Goal: Task Accomplishment & Management: Complete application form

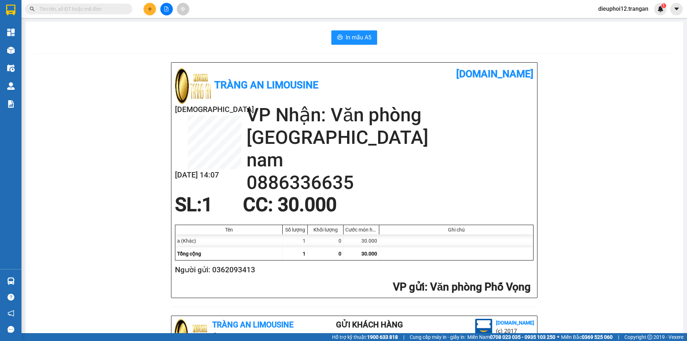
scroll to position [209, 0]
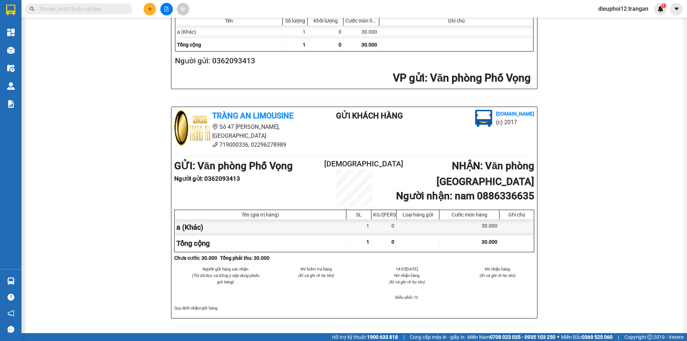
click at [150, 9] on icon "plus" at bounding box center [149, 8] width 5 height 5
click at [156, 8] on div at bounding box center [167, 9] width 54 height 13
click at [155, 9] on button at bounding box center [149, 9] width 13 height 13
click at [174, 24] on div "Tạo đơn hàng" at bounding box center [177, 27] width 31 height 8
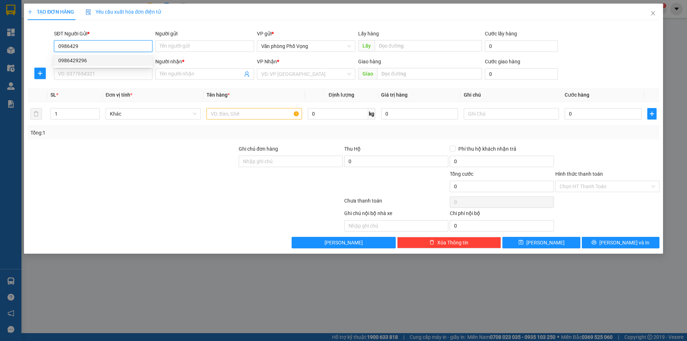
click at [91, 61] on div "0986429296" at bounding box center [103, 61] width 90 height 8
type input "0986429296"
type input "0971300399"
type input "đề"
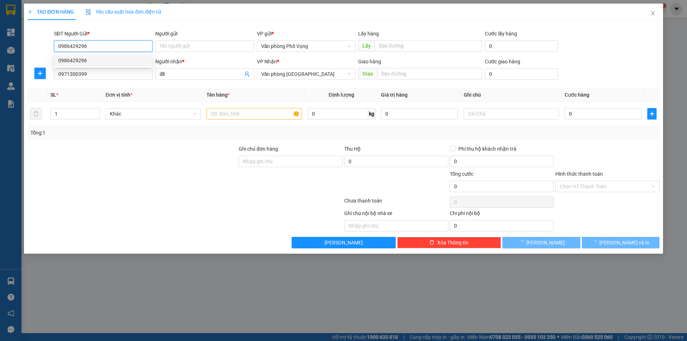
type input "70.000"
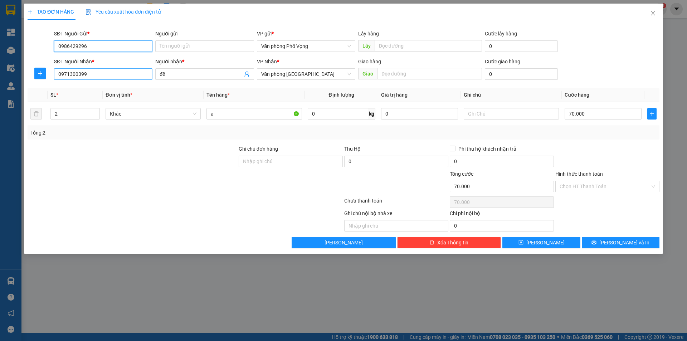
type input "0986429296"
click at [104, 73] on input "0971300399" at bounding box center [103, 73] width 98 height 11
click at [81, 88] on div "0971300399 - đề" at bounding box center [103, 88] width 90 height 8
click at [76, 114] on input "2" at bounding box center [75, 113] width 49 height 11
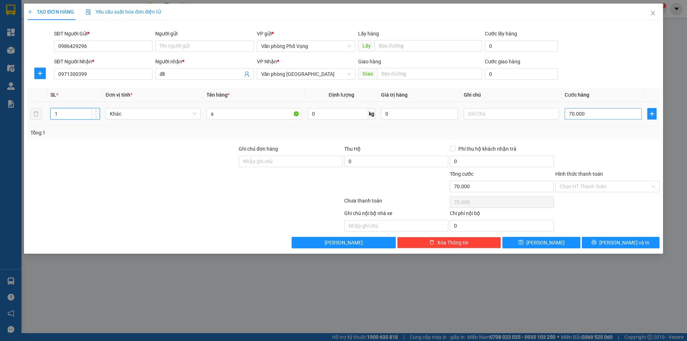
type input "1"
click at [587, 112] on input "70.000" at bounding box center [602, 113] width 77 height 11
type input "5"
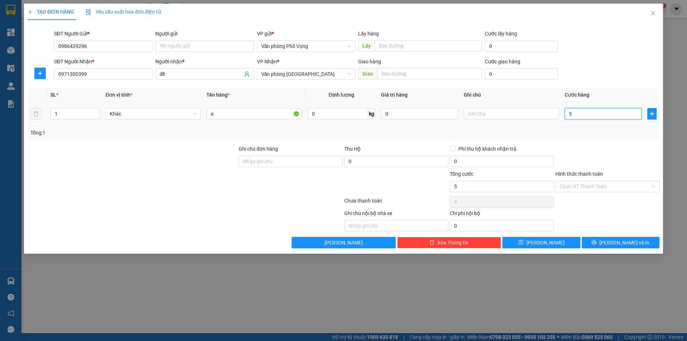
type input "50"
type input "500"
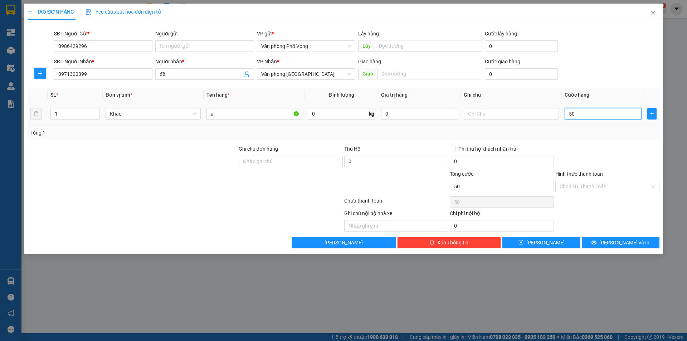
type input "500"
type input "5.000"
type input "50.000"
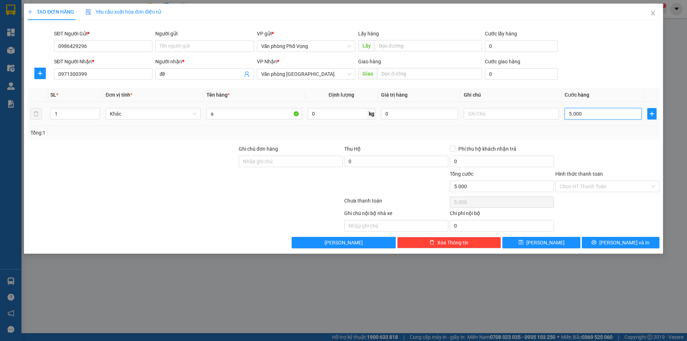
type input "50.000"
click at [615, 241] on span "[PERSON_NAME] và In" at bounding box center [624, 243] width 50 height 8
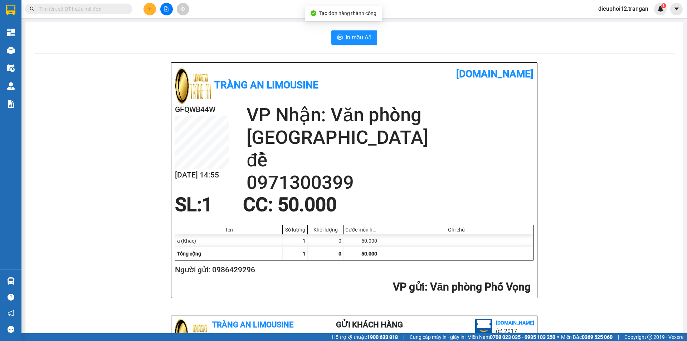
scroll to position [209, 0]
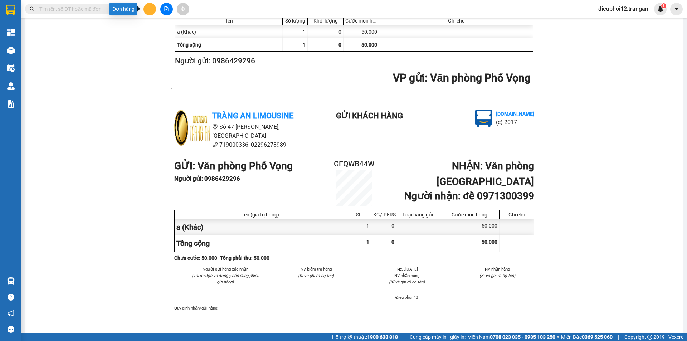
click at [149, 9] on icon "plus" at bounding box center [149, 8] width 5 height 5
click at [147, 10] on icon "plus" at bounding box center [149, 8] width 5 height 5
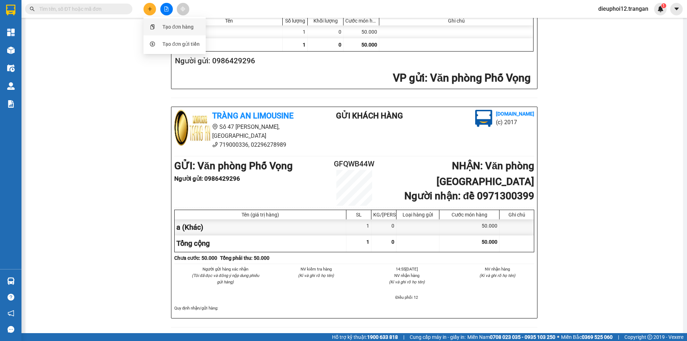
click at [165, 26] on div "Tạo đơn hàng" at bounding box center [177, 27] width 31 height 8
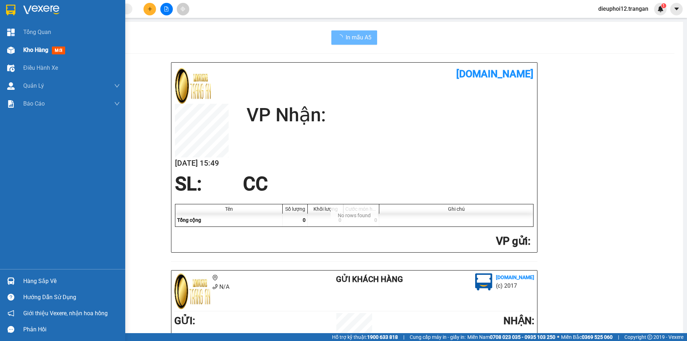
click at [28, 50] on span "Kho hàng" at bounding box center [35, 50] width 25 height 7
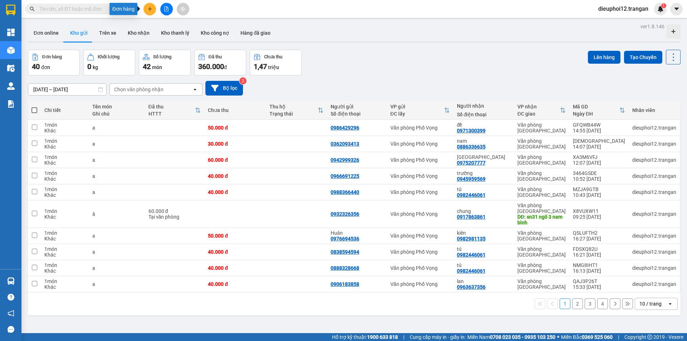
click at [153, 10] on button at bounding box center [149, 9] width 13 height 13
click at [160, 25] on div "Tạo đơn hàng" at bounding box center [175, 27] width 54 height 14
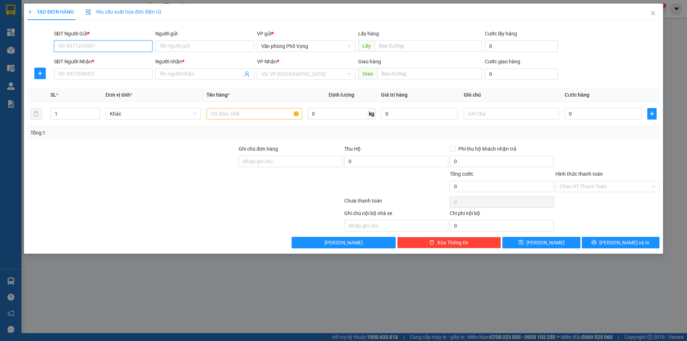
click at [75, 51] on input "SĐT Người Gửi *" at bounding box center [103, 45] width 98 height 11
type input "0972850510"
click at [78, 60] on div "0972850510 - quỳnh" at bounding box center [103, 61] width 90 height 8
type input "quỳnh"
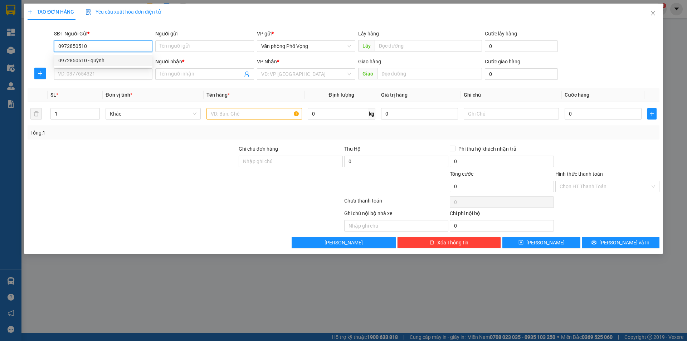
type input "0917173335"
type input "hải"
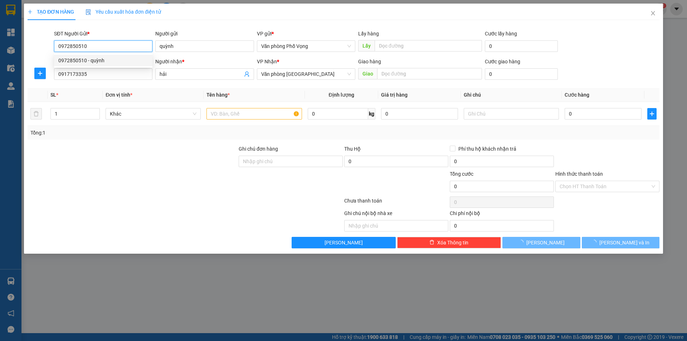
type input "30.000"
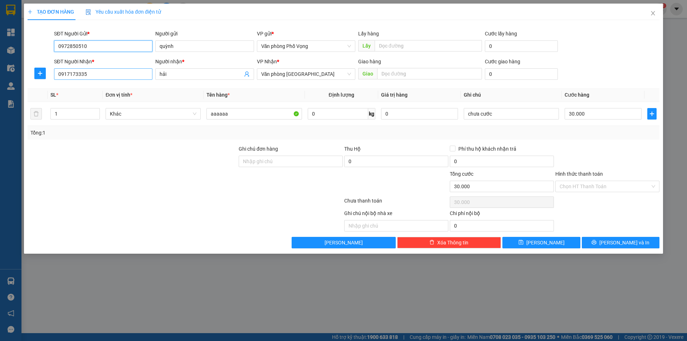
type input "0972850510"
click at [101, 73] on input "0917173335" at bounding box center [103, 73] width 98 height 11
click at [74, 86] on div "0917173335 - hải" at bounding box center [103, 88] width 90 height 8
type input "0917173335"
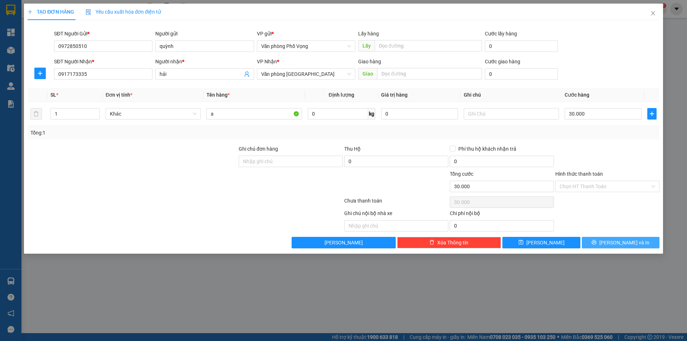
click at [632, 245] on span "[PERSON_NAME] và In" at bounding box center [624, 243] width 50 height 8
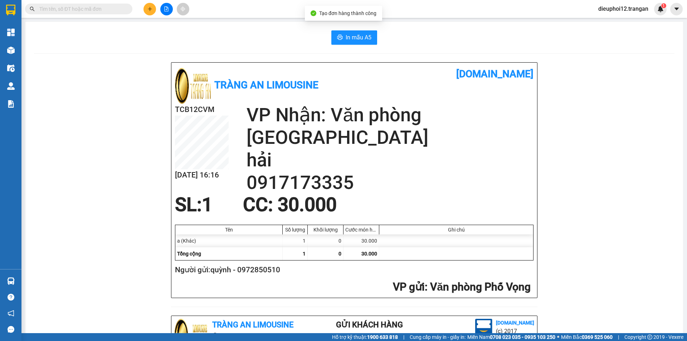
scroll to position [209, 0]
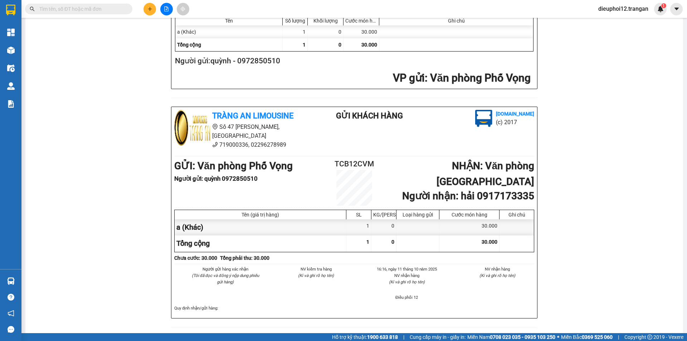
click at [146, 11] on button at bounding box center [149, 9] width 13 height 13
click at [175, 24] on div "Tạo đơn hàng" at bounding box center [177, 27] width 31 height 8
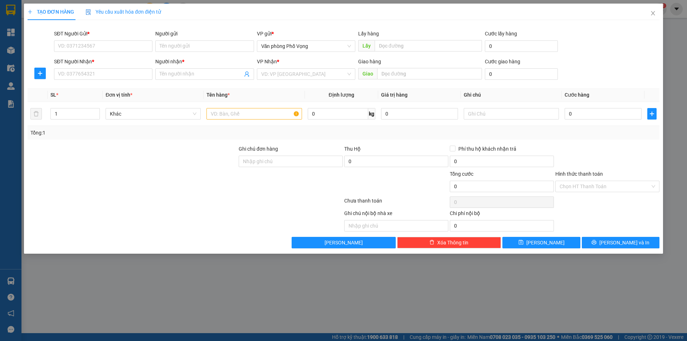
click at [112, 38] on div "SĐT Người Gửi *" at bounding box center [103, 35] width 98 height 11
click at [106, 45] on input "SĐT Người Gửi *" at bounding box center [103, 45] width 98 height 11
click at [72, 51] on input "SĐT Người Gửi *" at bounding box center [103, 45] width 98 height 11
type input "0939625995"
click at [85, 57] on div "0939625995" at bounding box center [103, 61] width 90 height 8
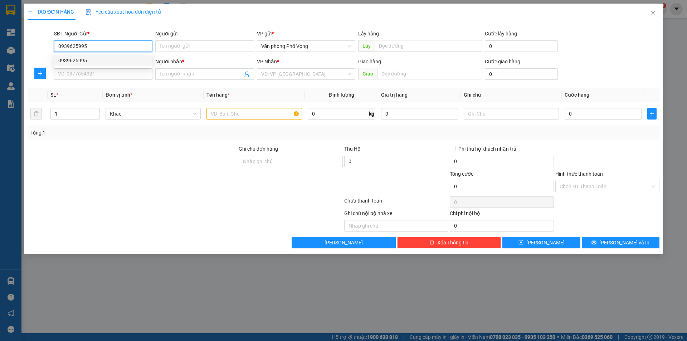
type input "0982446061"
type input "tú"
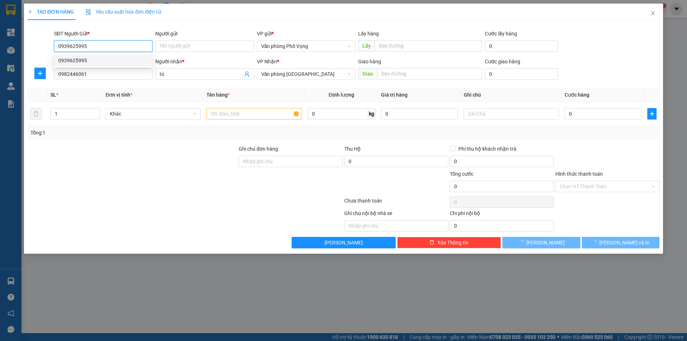
type input "40.000"
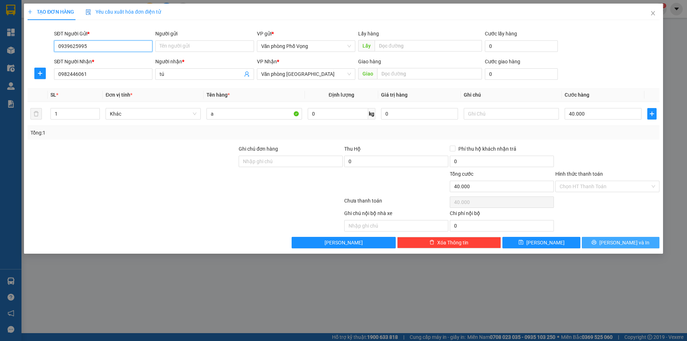
type input "0939625995"
click at [622, 245] on span "[PERSON_NAME] và In" at bounding box center [624, 243] width 50 height 8
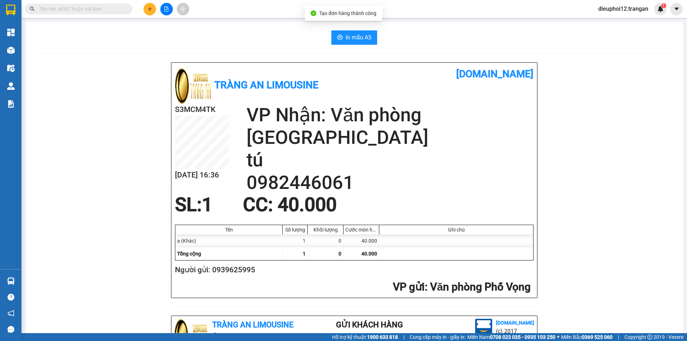
scroll to position [209, 0]
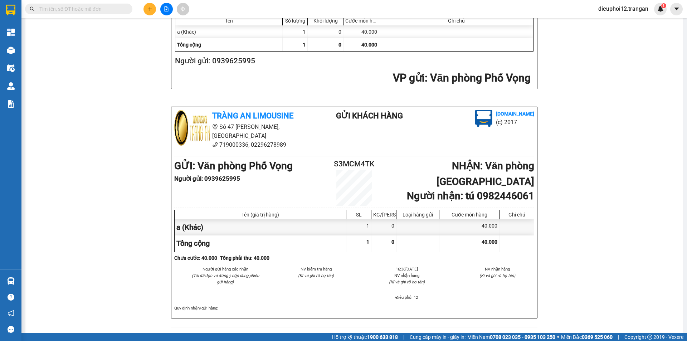
click at [146, 4] on span at bounding box center [149, 9] width 13 height 13
click at [145, 11] on button at bounding box center [149, 9] width 13 height 13
click at [153, 13] on button at bounding box center [149, 9] width 13 height 13
click at [176, 28] on div "Tạo đơn hàng" at bounding box center [177, 27] width 31 height 8
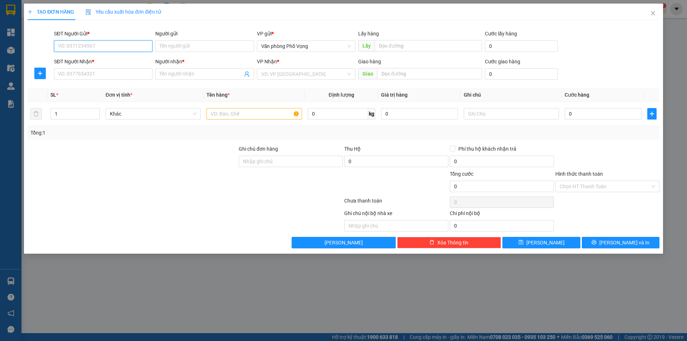
click at [126, 49] on input "SĐT Người Gửi *" at bounding box center [103, 45] width 98 height 11
click at [113, 57] on div "0328488888" at bounding box center [103, 61] width 90 height 8
type input "0328488888"
type input "0981943069"
type input "giang"
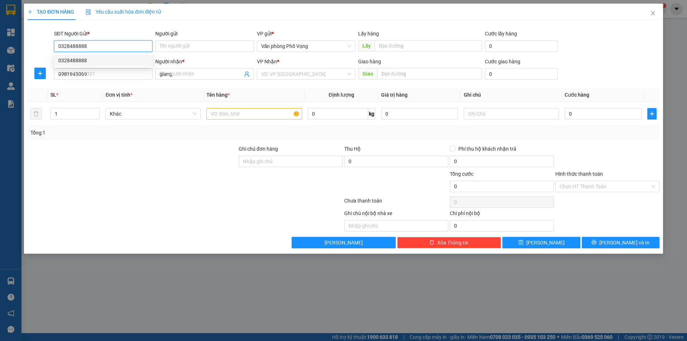
type input "30.000"
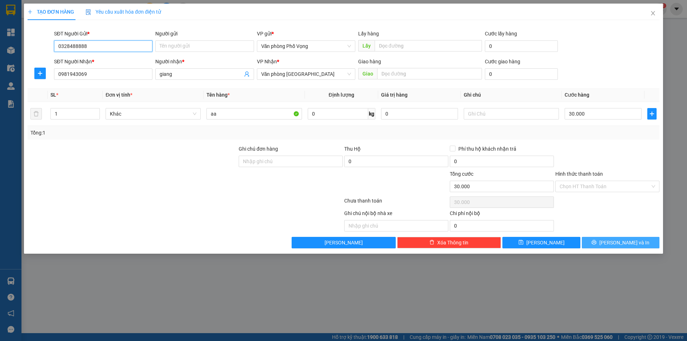
type input "0328488888"
click at [601, 243] on button "[PERSON_NAME] và In" at bounding box center [621, 242] width 78 height 11
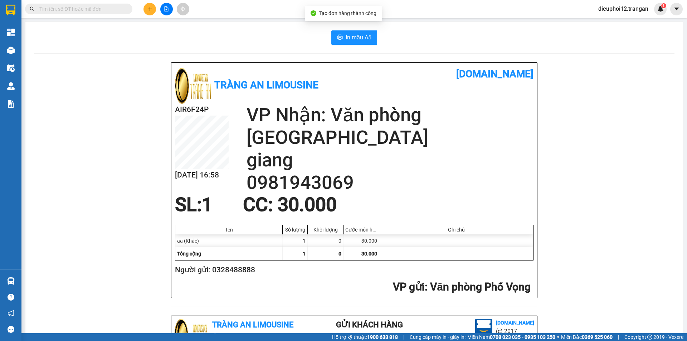
scroll to position [209, 0]
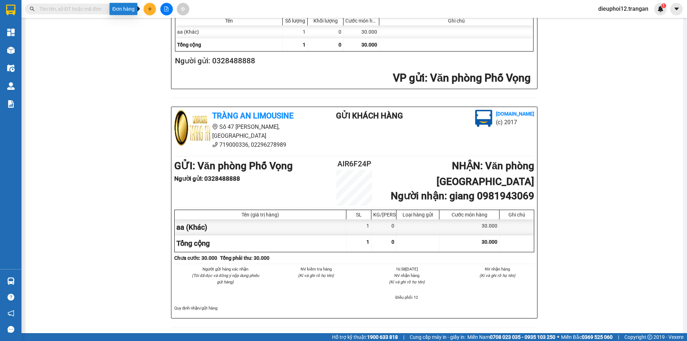
click at [152, 10] on button at bounding box center [149, 9] width 13 height 13
click at [157, 28] on div "Tạo đơn hàng" at bounding box center [175, 27] width 54 height 14
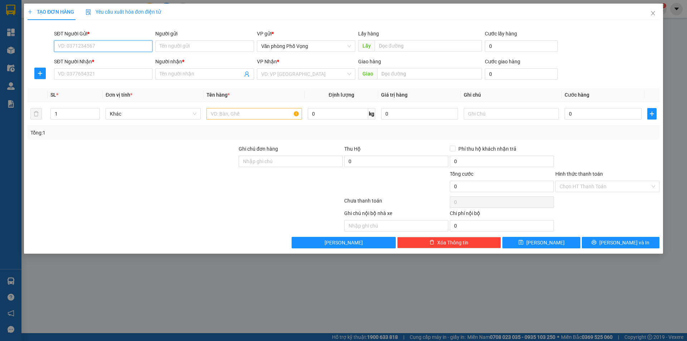
click at [92, 47] on input "SĐT Người Gửi *" at bounding box center [103, 45] width 98 height 11
type input "0989358662"
click at [79, 62] on div "0989358662" at bounding box center [103, 61] width 90 height 8
type input "0798769999"
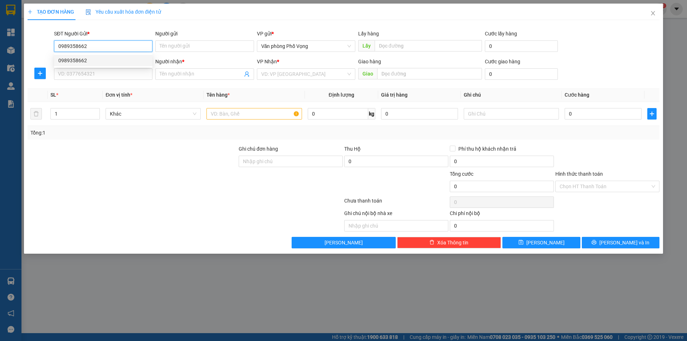
type input "thăng"
type input "40.000"
type input "0989358662"
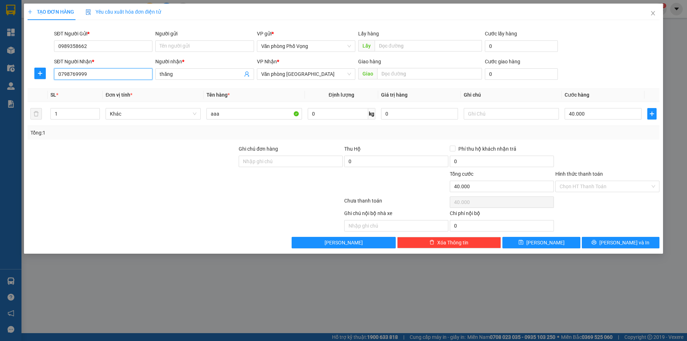
click at [96, 75] on input "0798769999" at bounding box center [103, 73] width 98 height 11
click at [72, 89] on div "0798769999 - thăng" at bounding box center [103, 88] width 90 height 8
type input "0798769999"
click at [624, 241] on span "[PERSON_NAME] và In" at bounding box center [624, 243] width 50 height 8
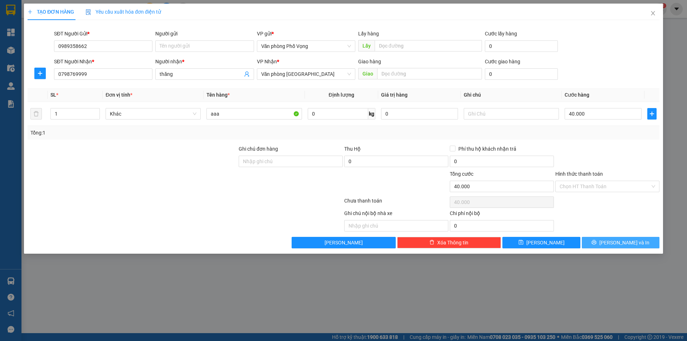
click at [624, 241] on span "[PERSON_NAME] và In" at bounding box center [624, 243] width 50 height 8
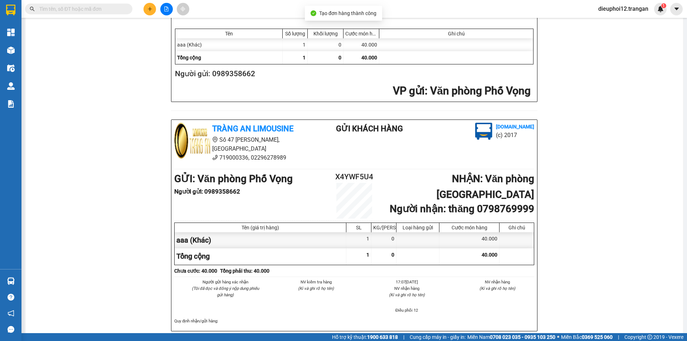
scroll to position [209, 0]
